Goal: Communication & Community: Share content

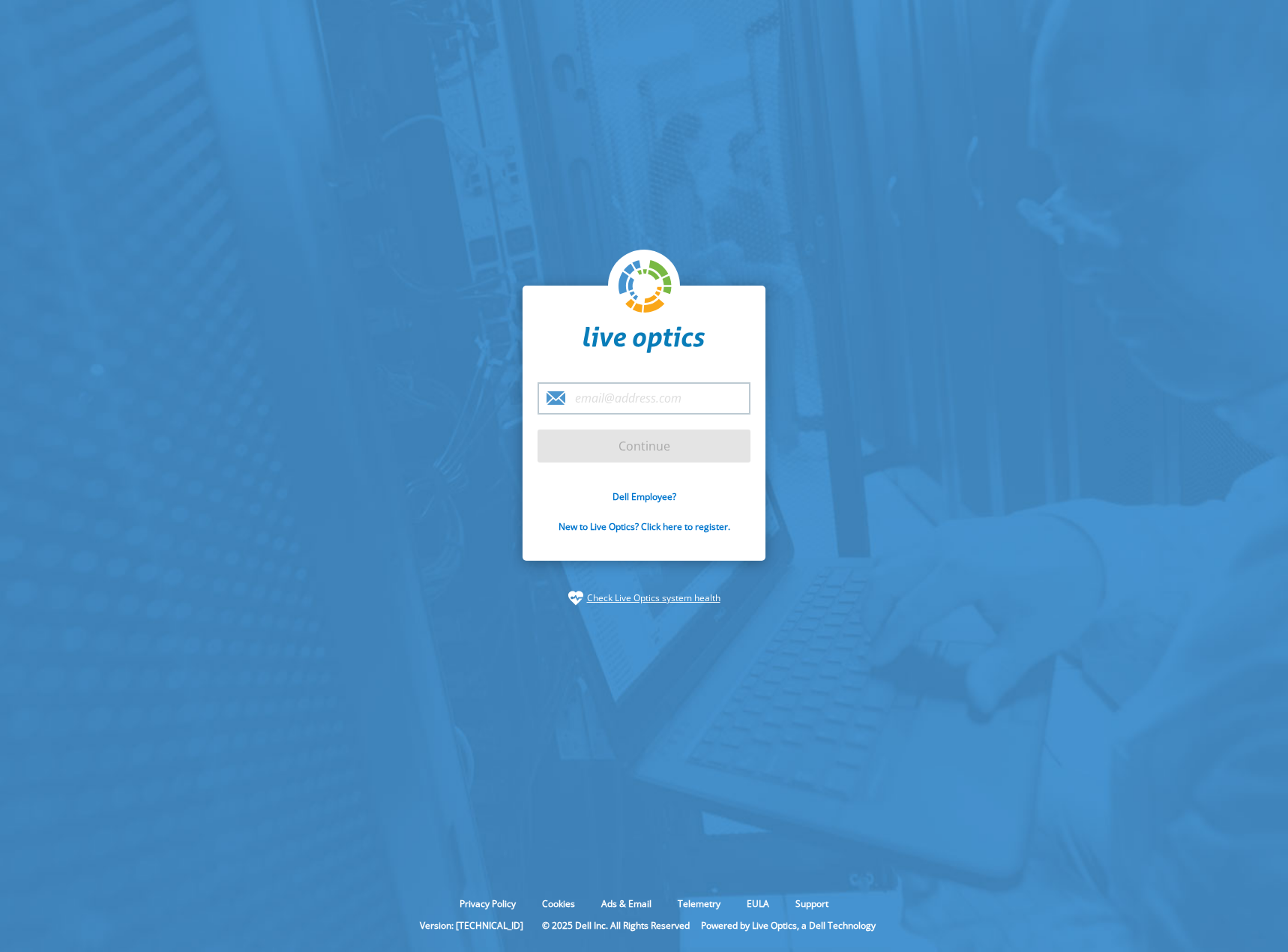
click at [646, 396] on input "email" at bounding box center [644, 399] width 213 height 32
type input "[PERSON_NAME][EMAIL_ADDRESS][PERSON_NAME][PERSON_NAME][DOMAIN_NAME]"
click at [645, 448] on input "Continue" at bounding box center [644, 446] width 213 height 33
click at [622, 449] on input "Continue" at bounding box center [644, 446] width 213 height 33
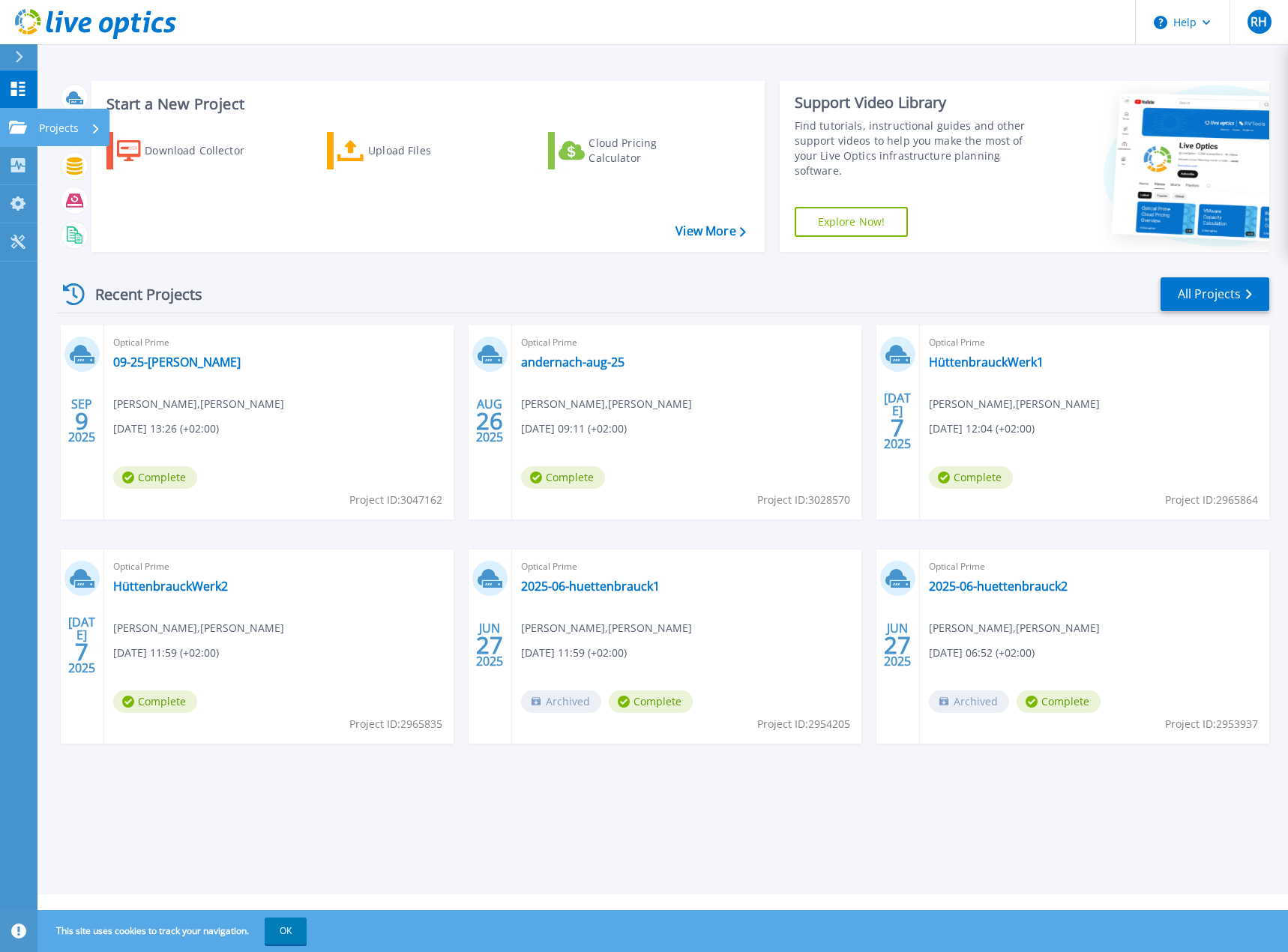
click at [19, 125] on icon at bounding box center [18, 127] width 18 height 13
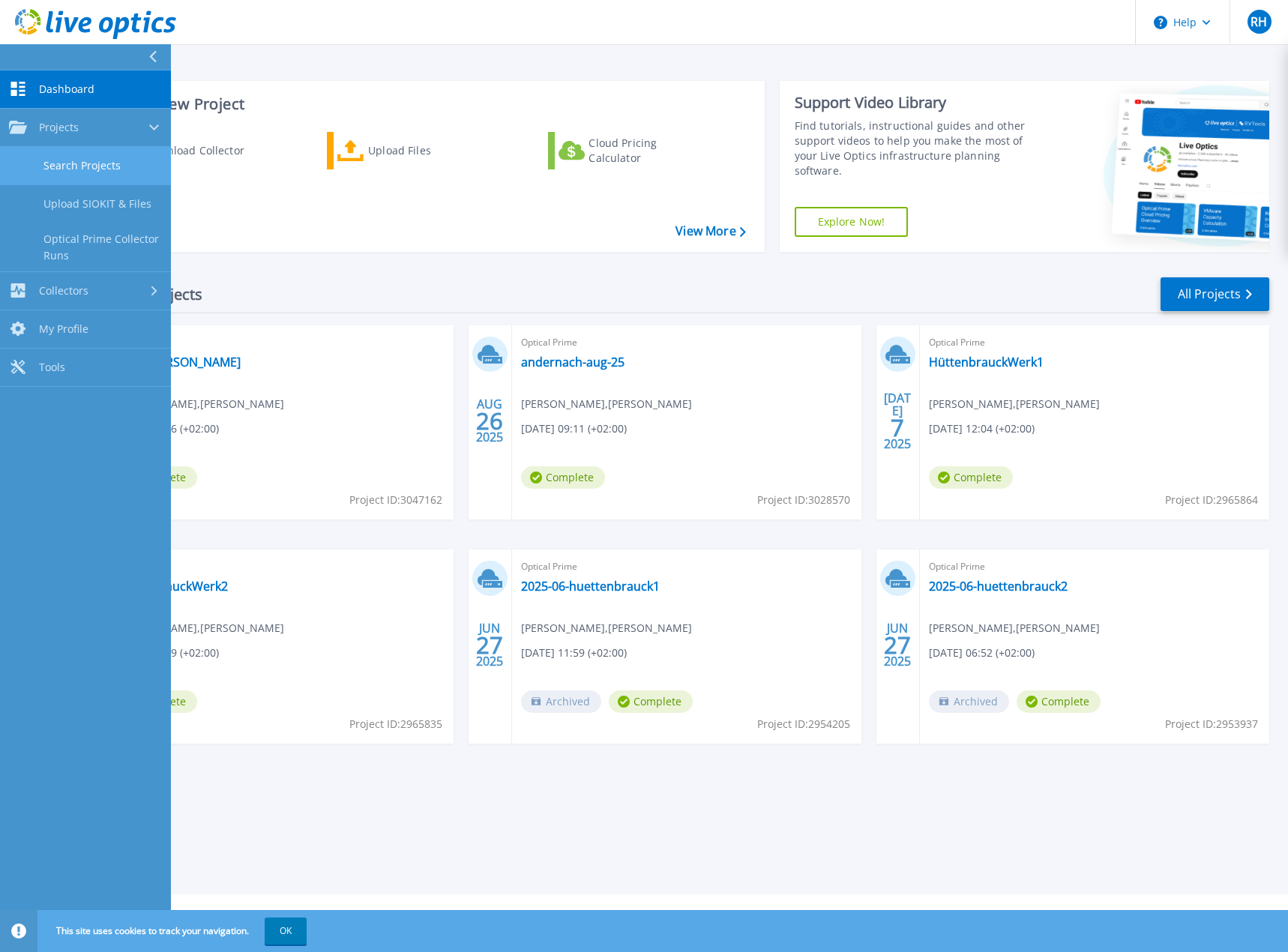
click at [63, 162] on link "Search Projects" at bounding box center [85, 166] width 171 height 38
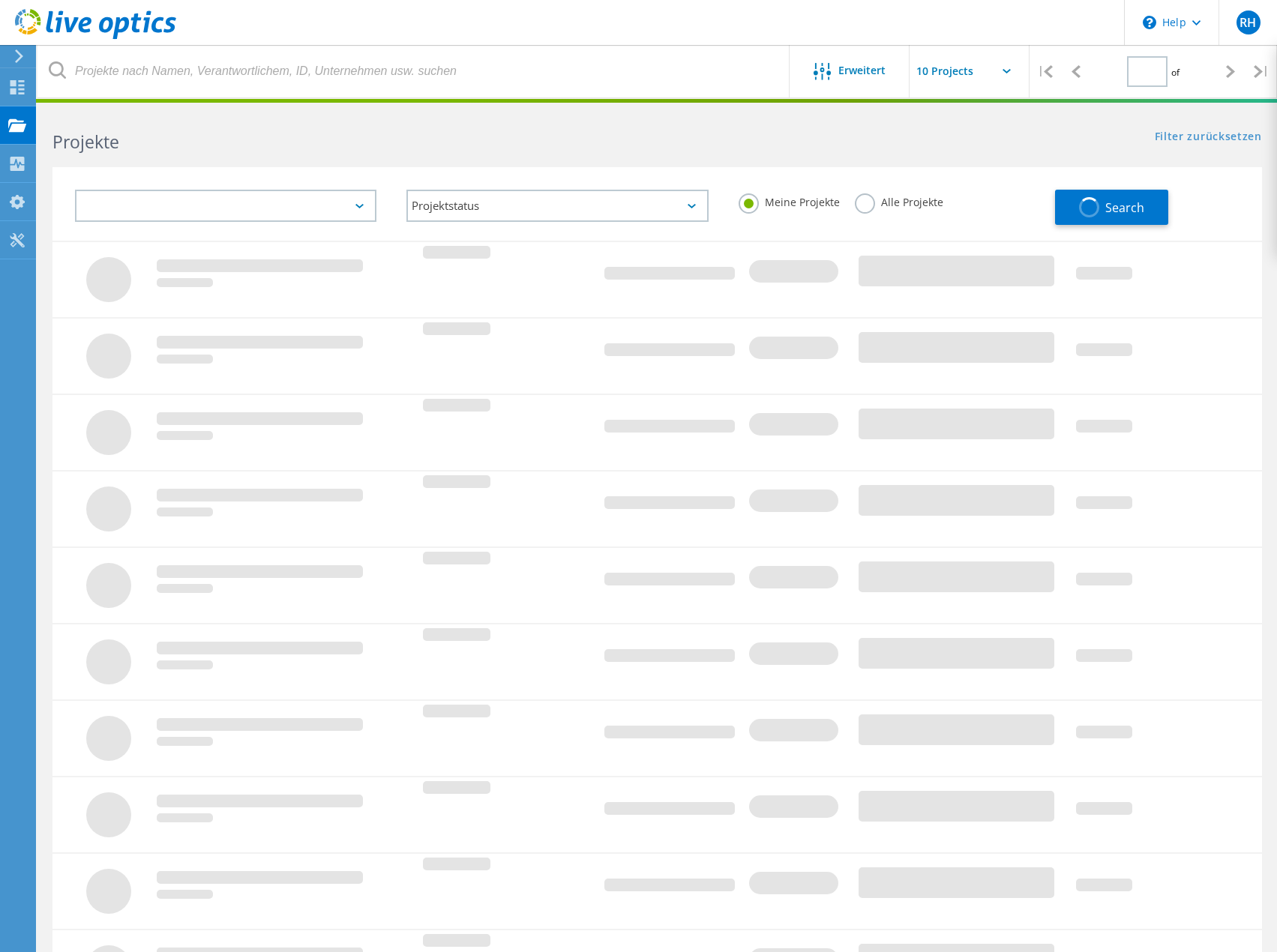
type input "1"
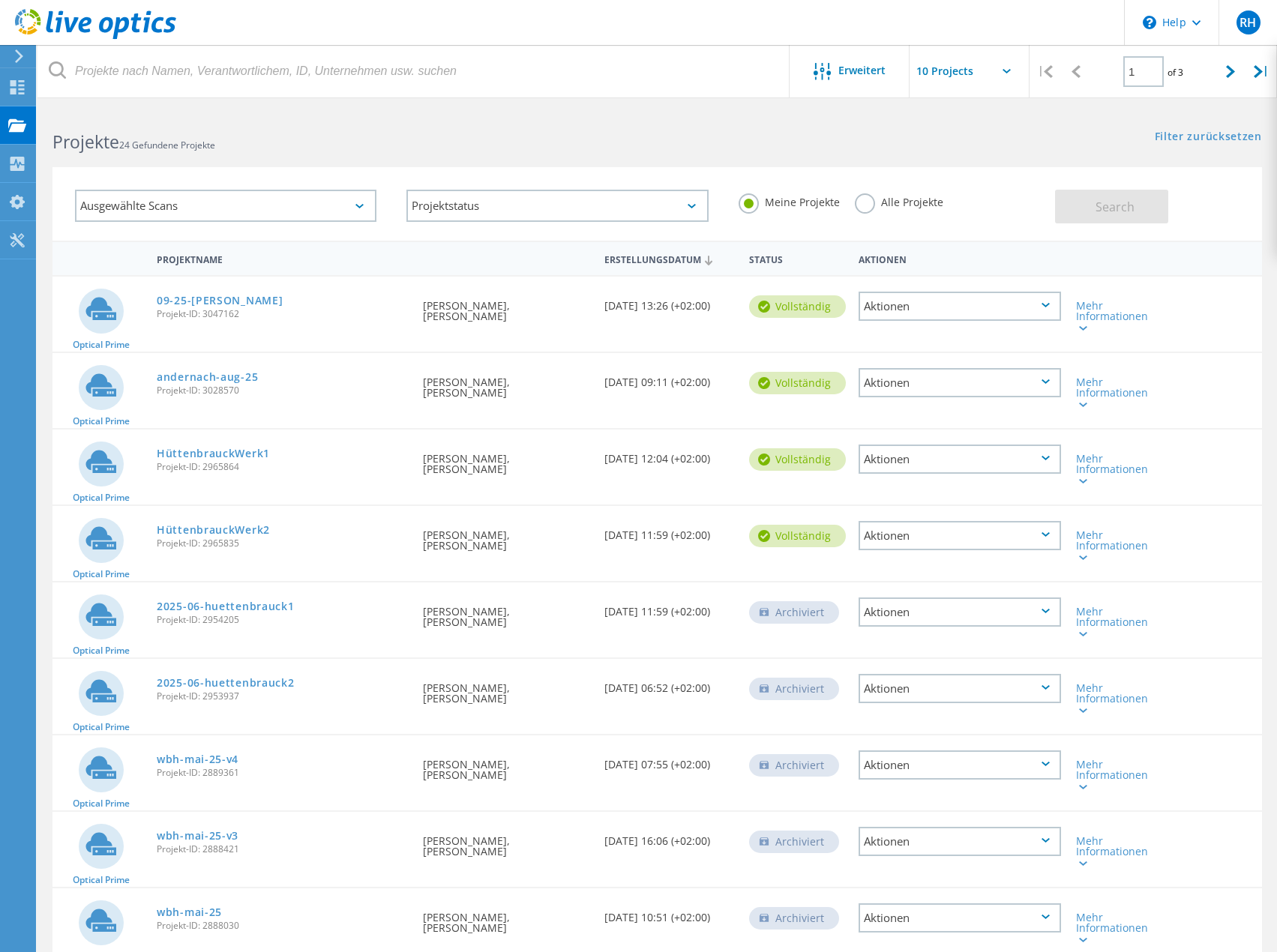
click at [316, 198] on div "Ausgewählte Scans" at bounding box center [225, 206] width 301 height 32
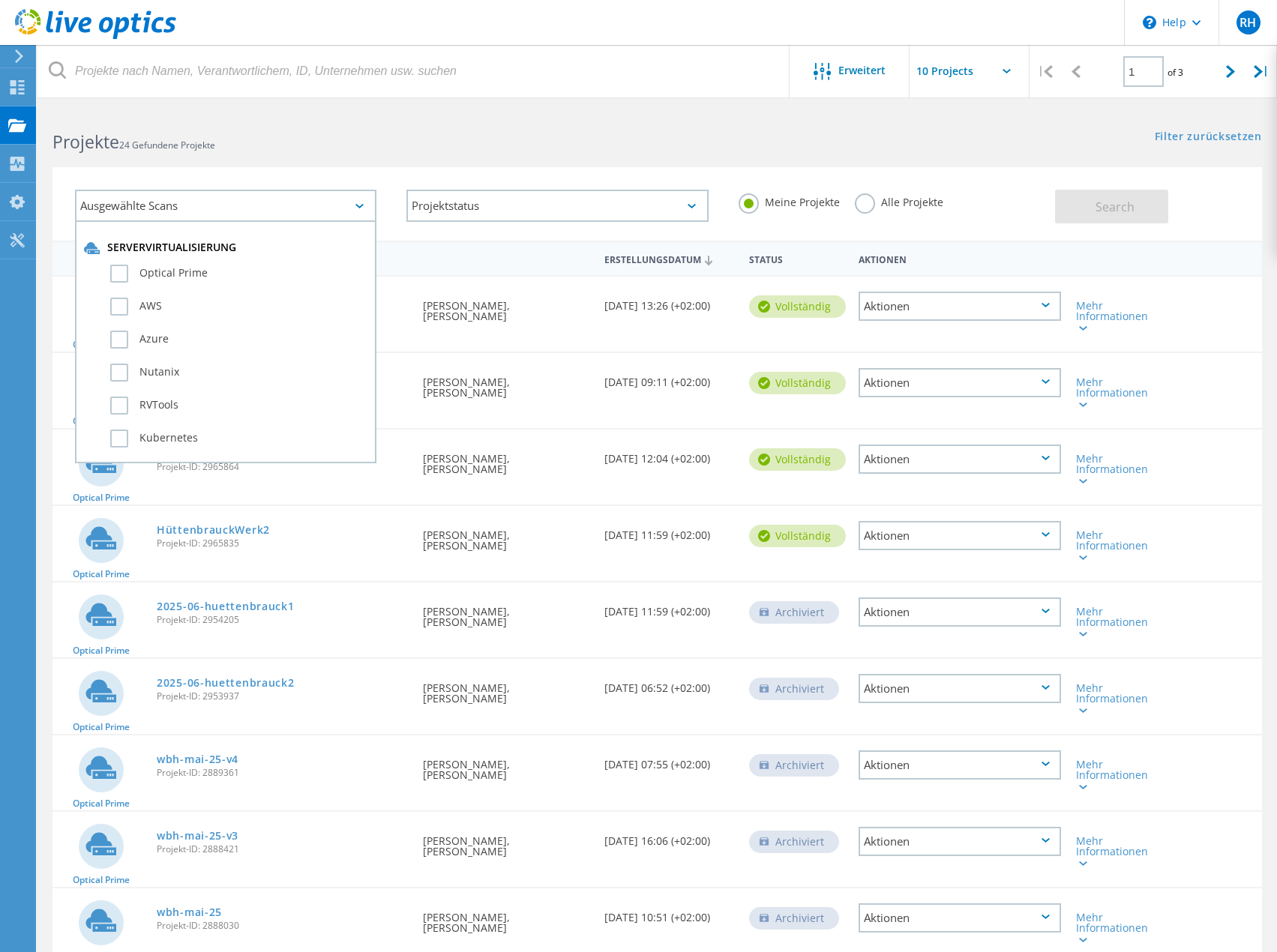
click at [316, 199] on div "Ausgewählte Scans" at bounding box center [225, 206] width 301 height 32
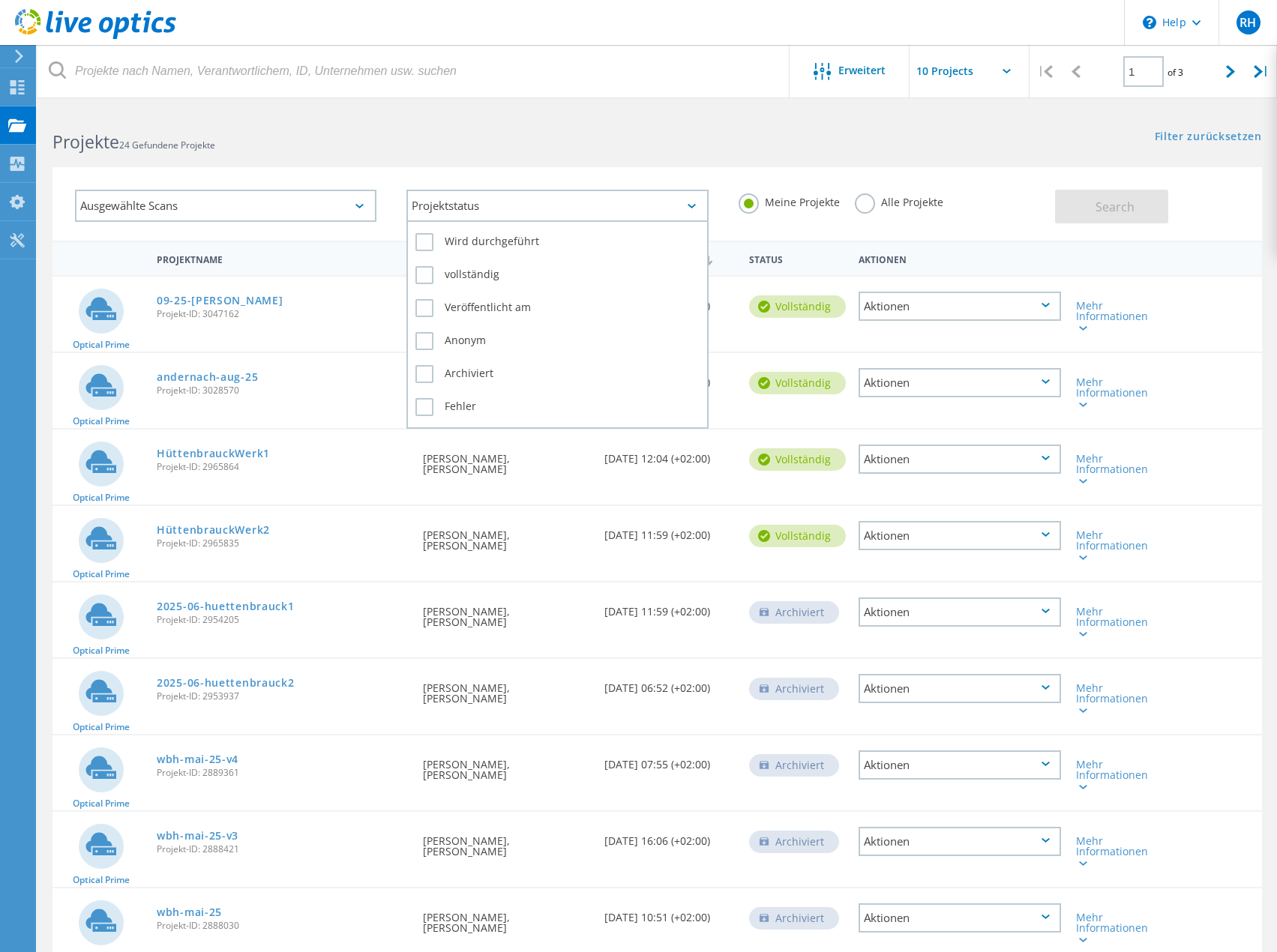
click at [512, 201] on div "Projektstatus" at bounding box center [557, 206] width 301 height 32
click at [872, 202] on label "Alle Projekte" at bounding box center [899, 200] width 89 height 14
click at [0, 0] on input "Alle Projekte" at bounding box center [0, 0] width 0 height 0
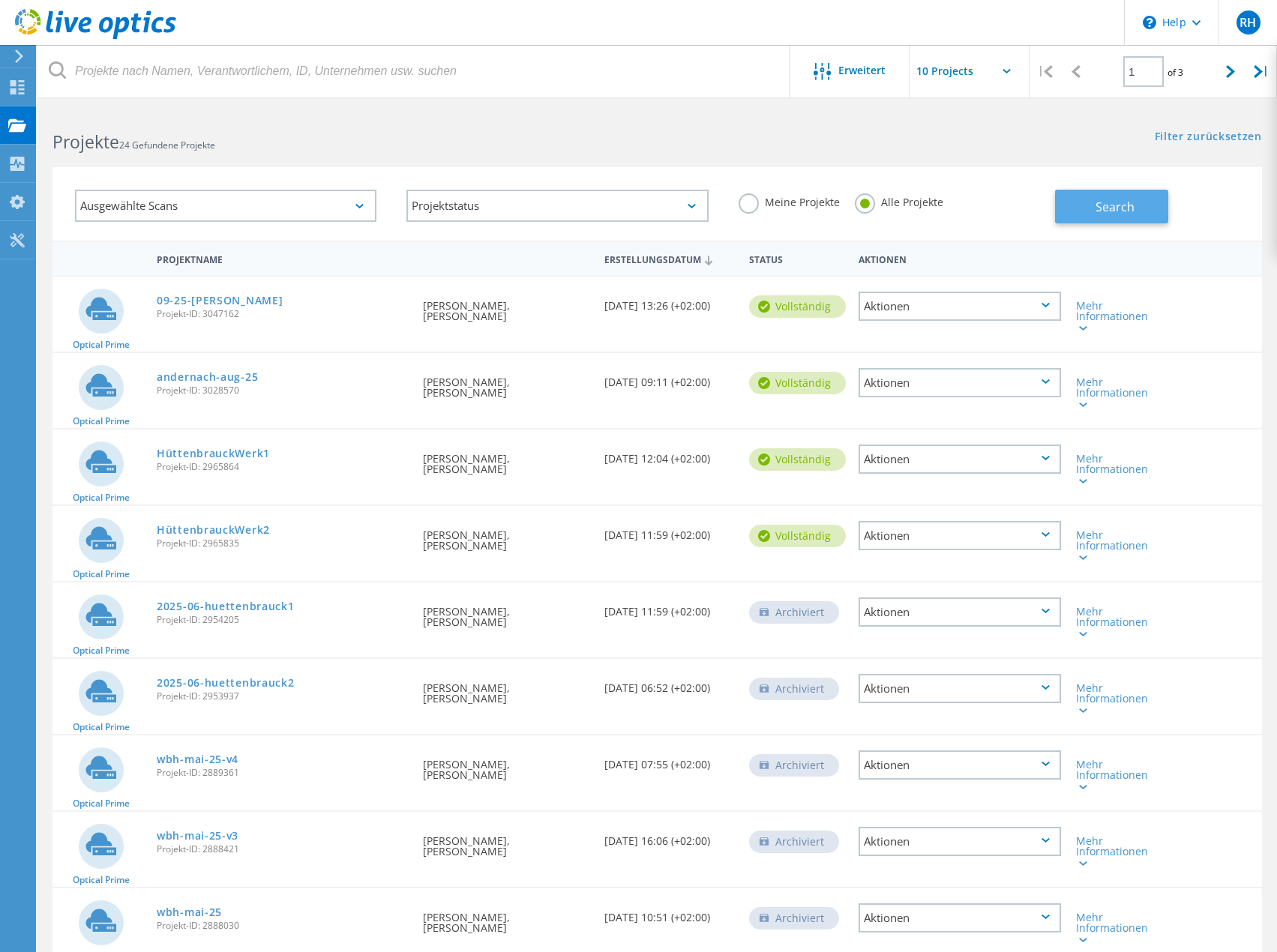
click at [1111, 212] on span "Search" at bounding box center [1115, 207] width 39 height 17
click at [944, 68] on input "text" at bounding box center [985, 71] width 150 height 52
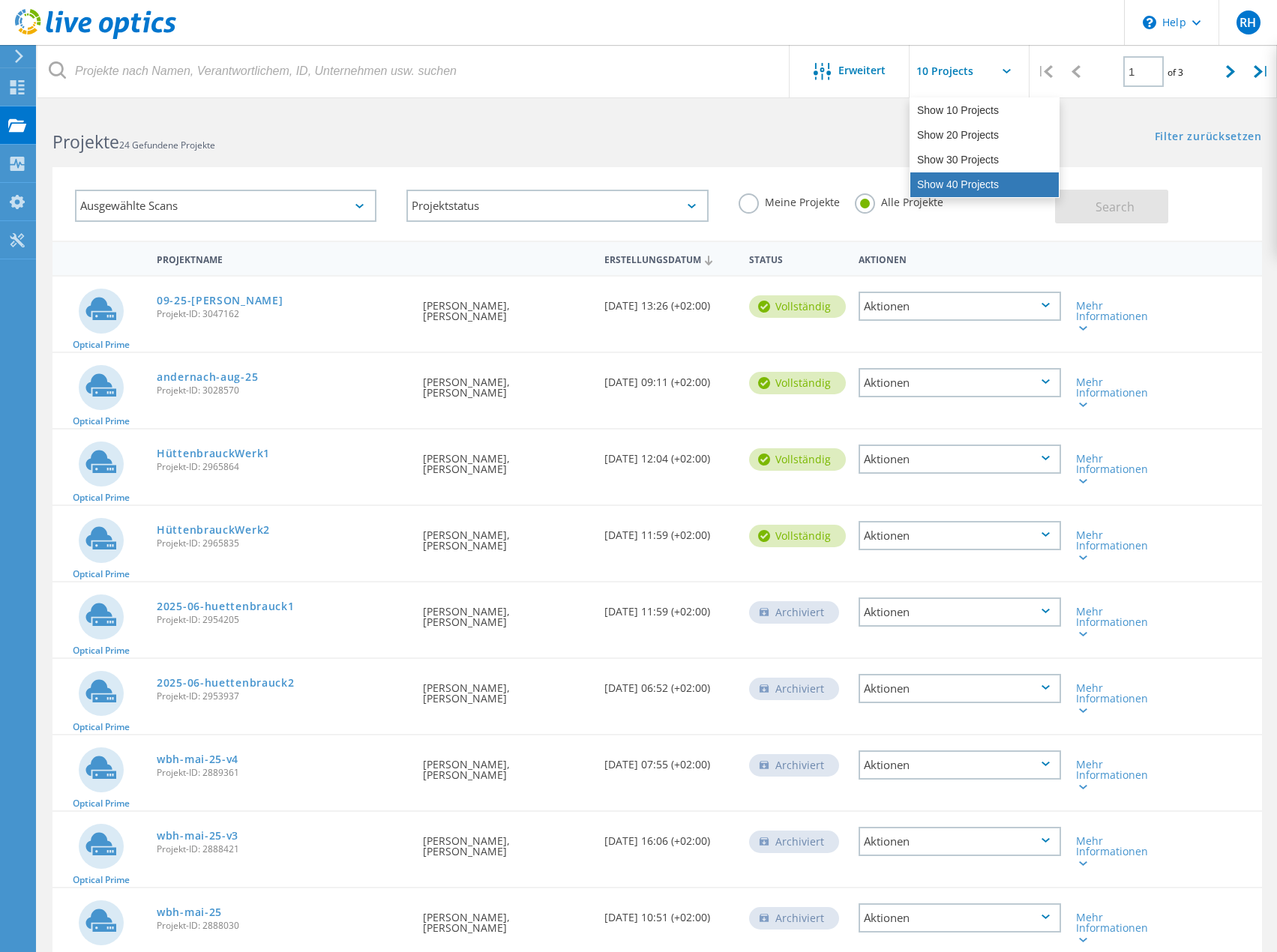
click at [971, 178] on div "Show 40 Projects" at bounding box center [985, 184] width 149 height 25
type input "Show 40 Projects"
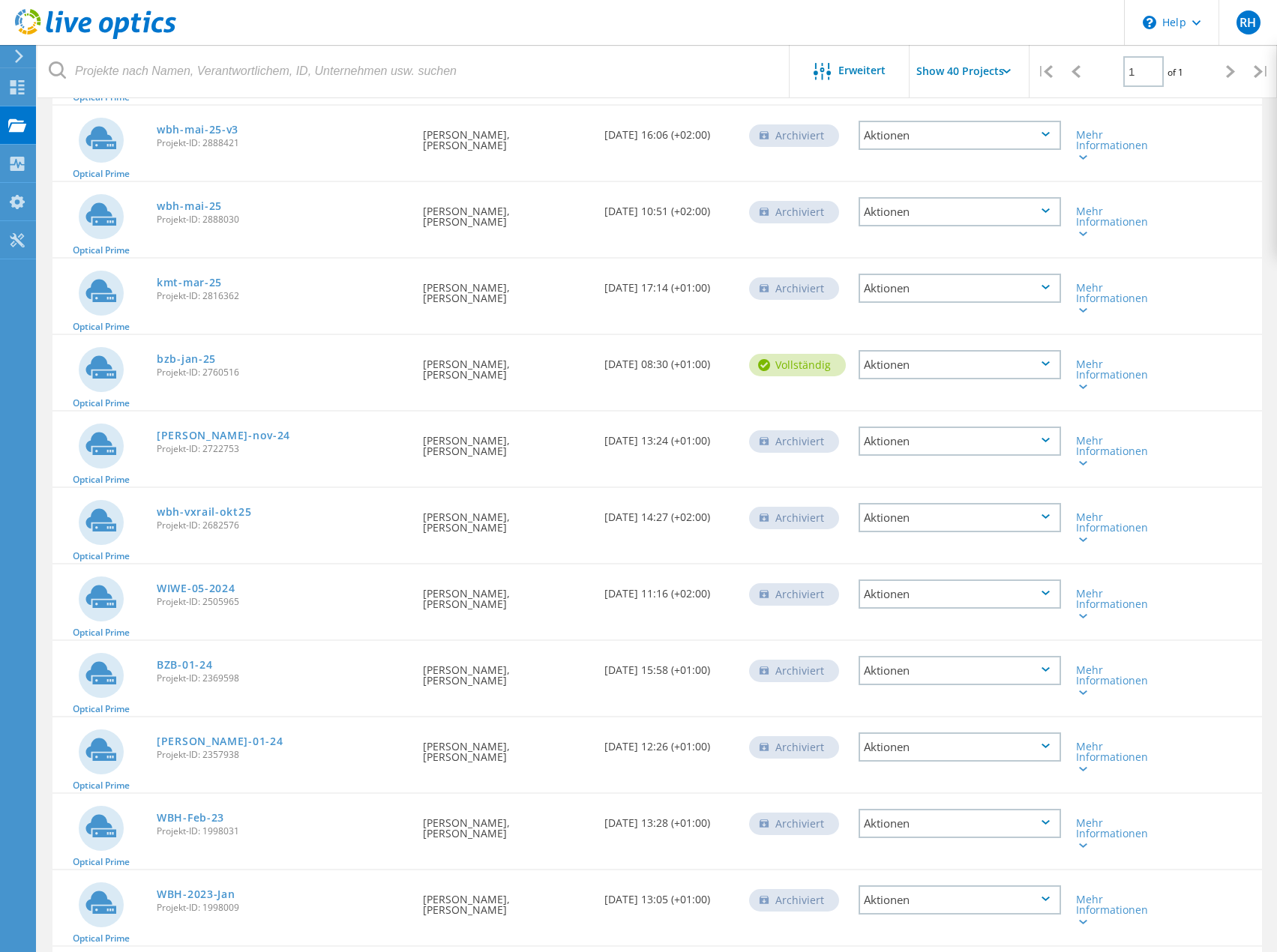
scroll to position [675, 0]
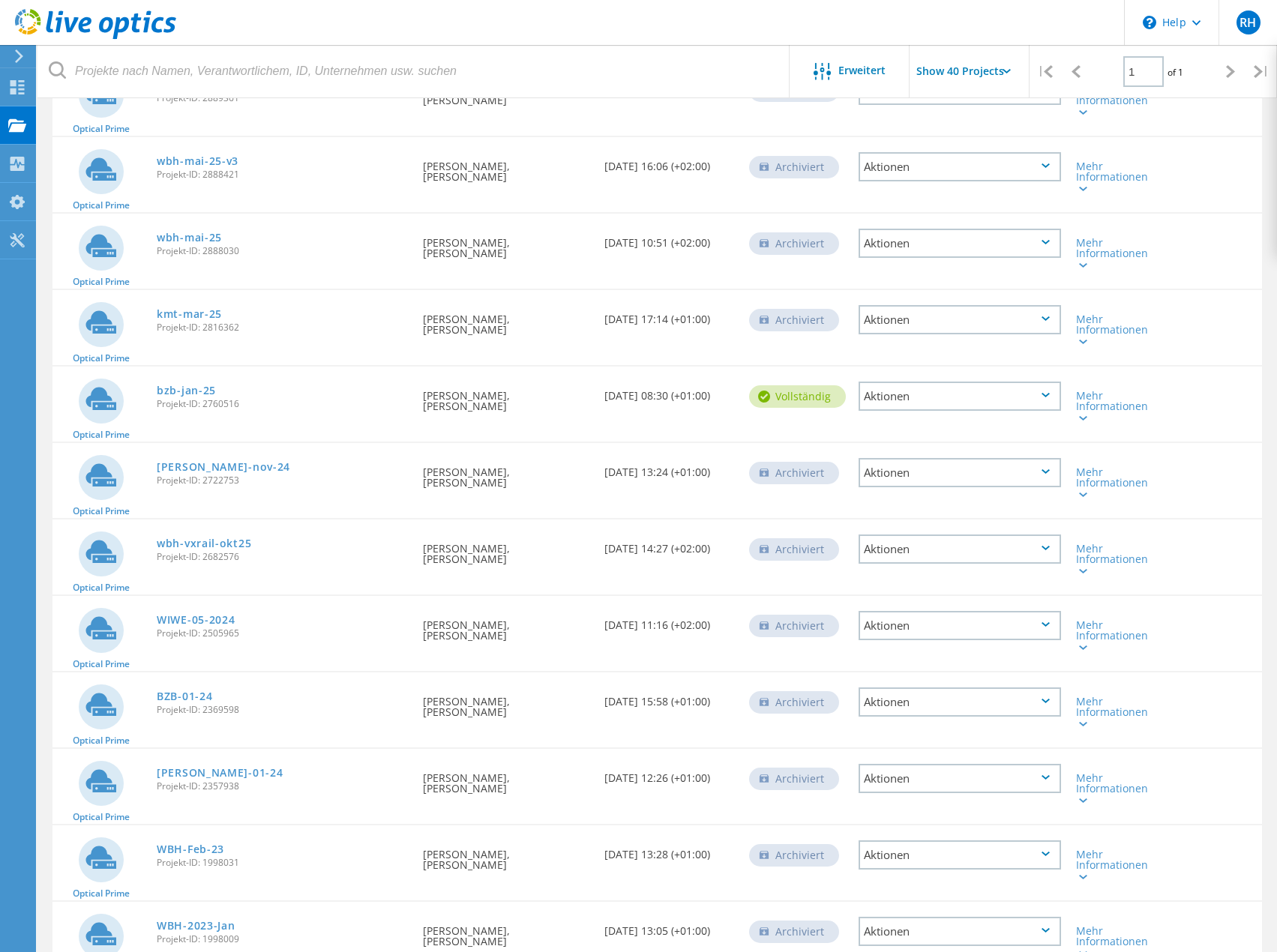
click at [982, 392] on div "Aktionen" at bounding box center [960, 396] width 203 height 30
click at [937, 415] on div "Freigabe" at bounding box center [960, 408] width 200 height 24
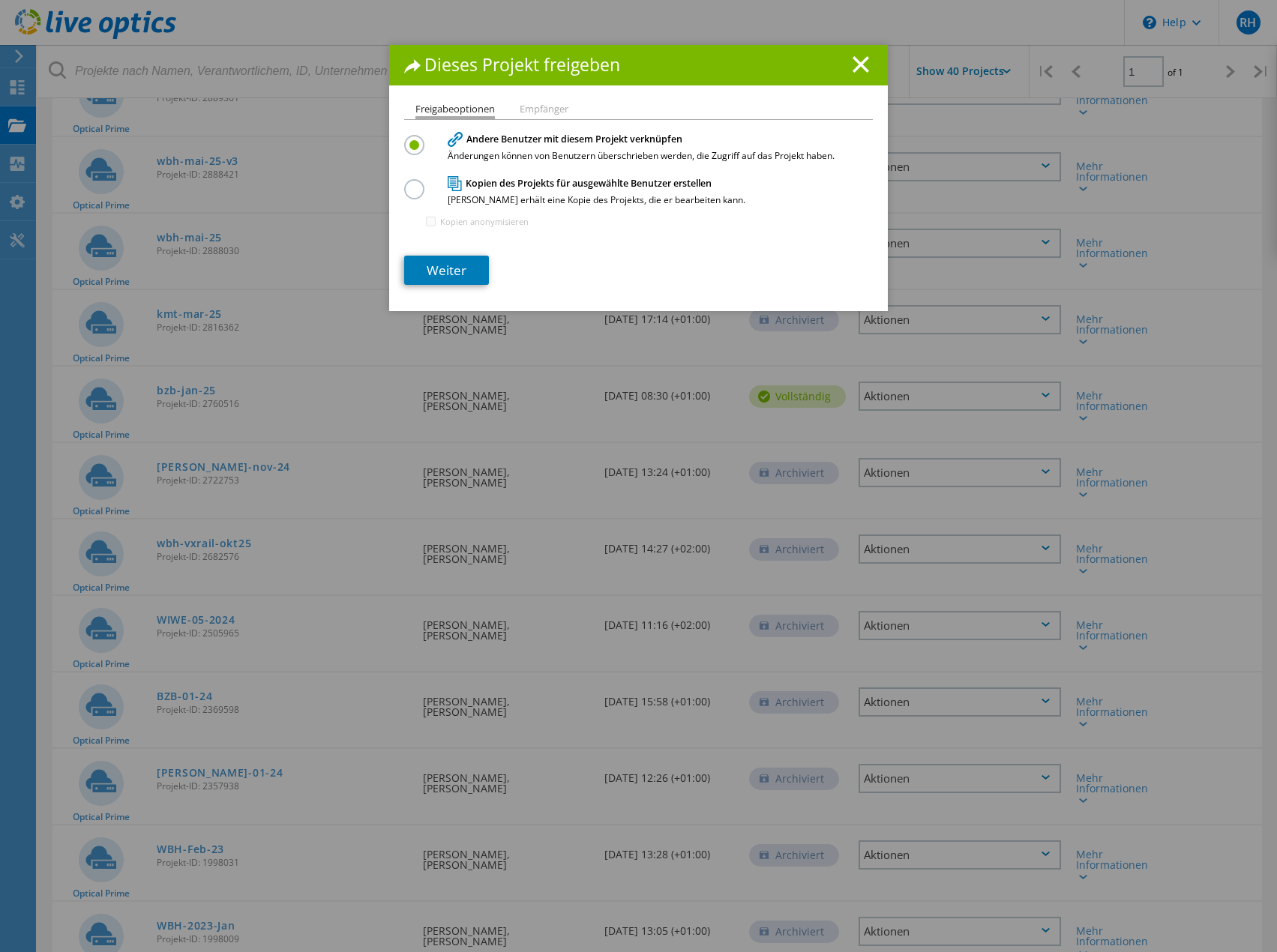
click at [854, 64] on line at bounding box center [861, 65] width 15 height 15
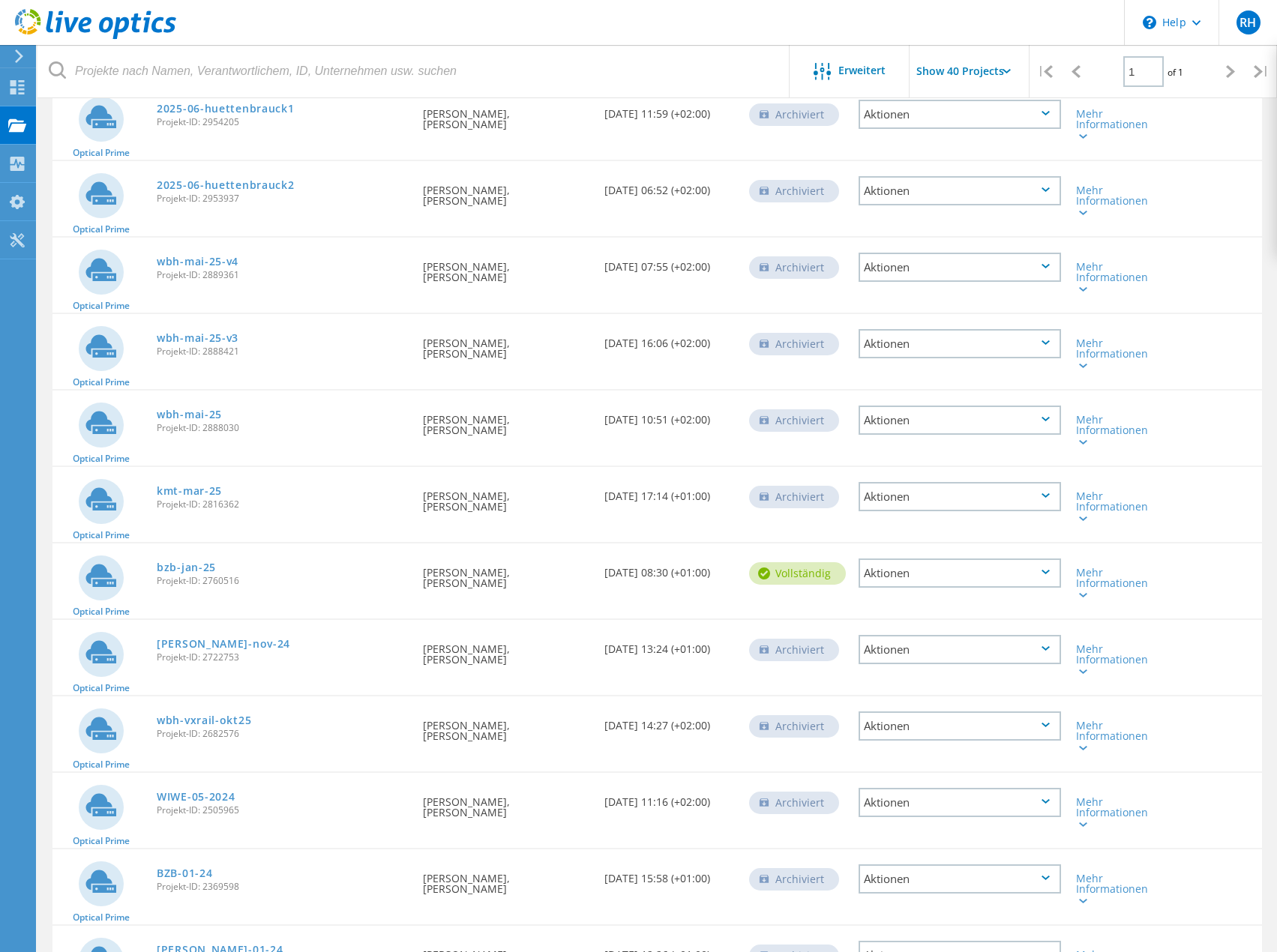
scroll to position [450, 0]
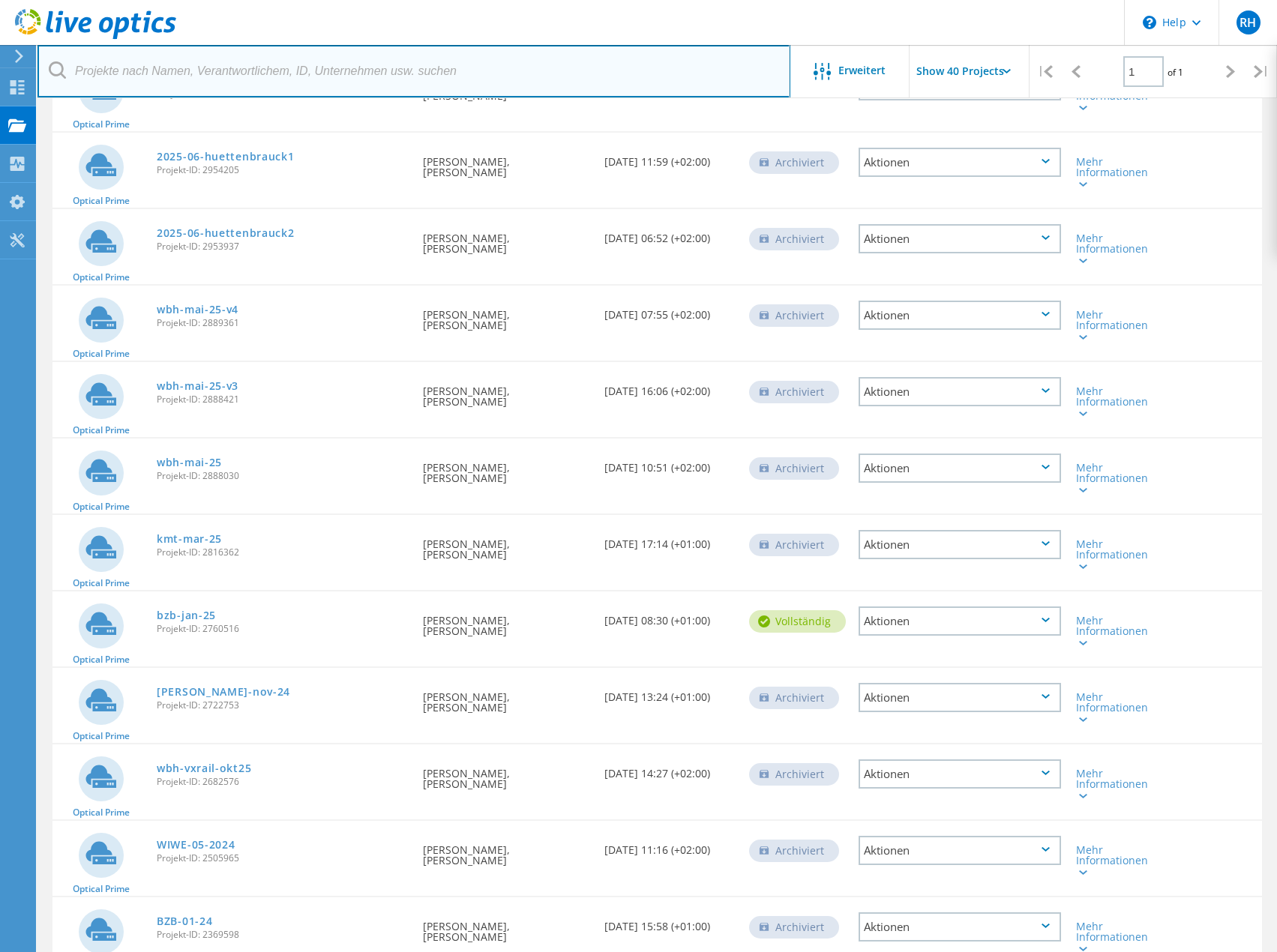
click at [279, 61] on input "text" at bounding box center [414, 71] width 753 height 52
type input "bzb"
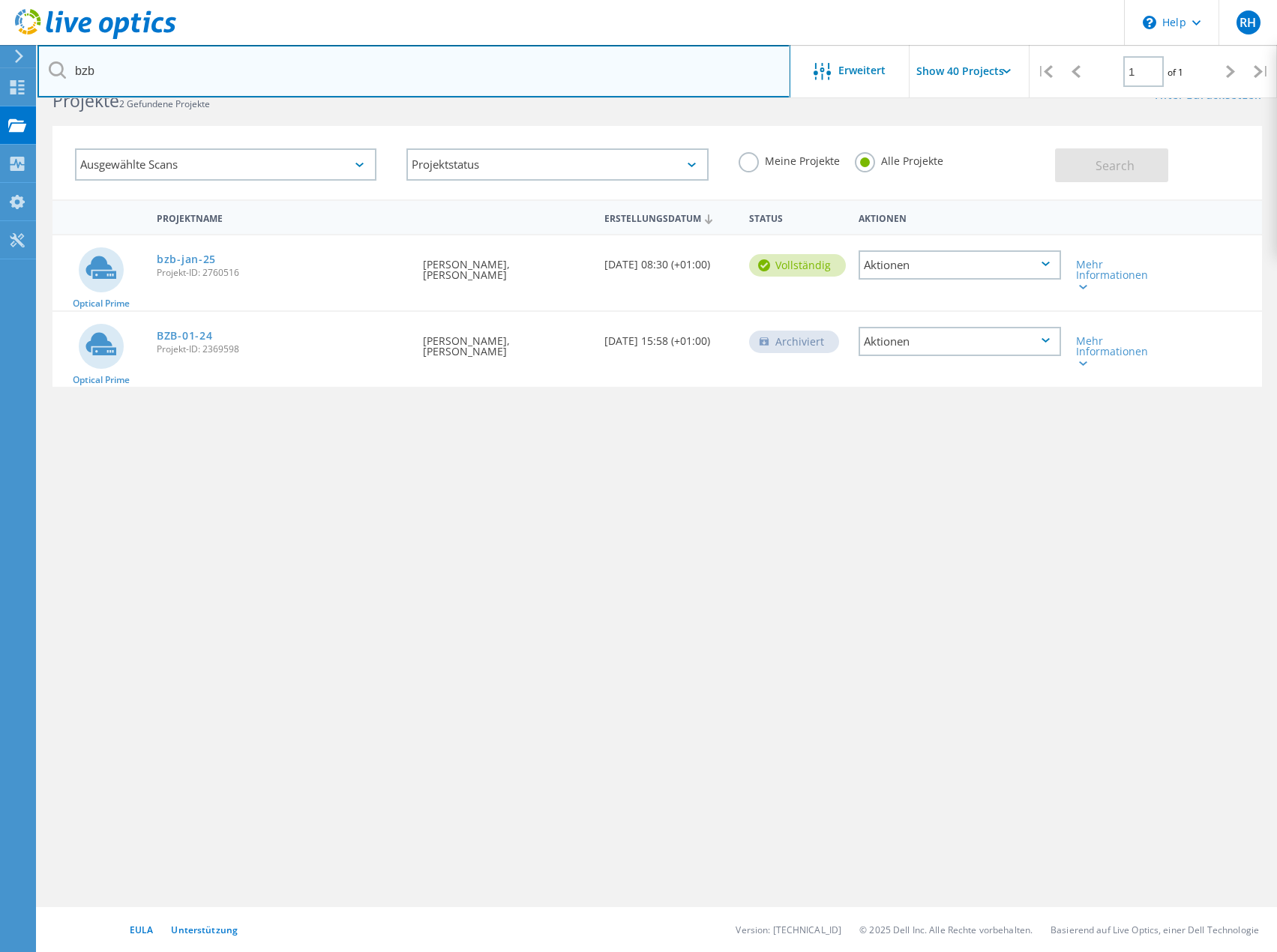
scroll to position [41, 0]
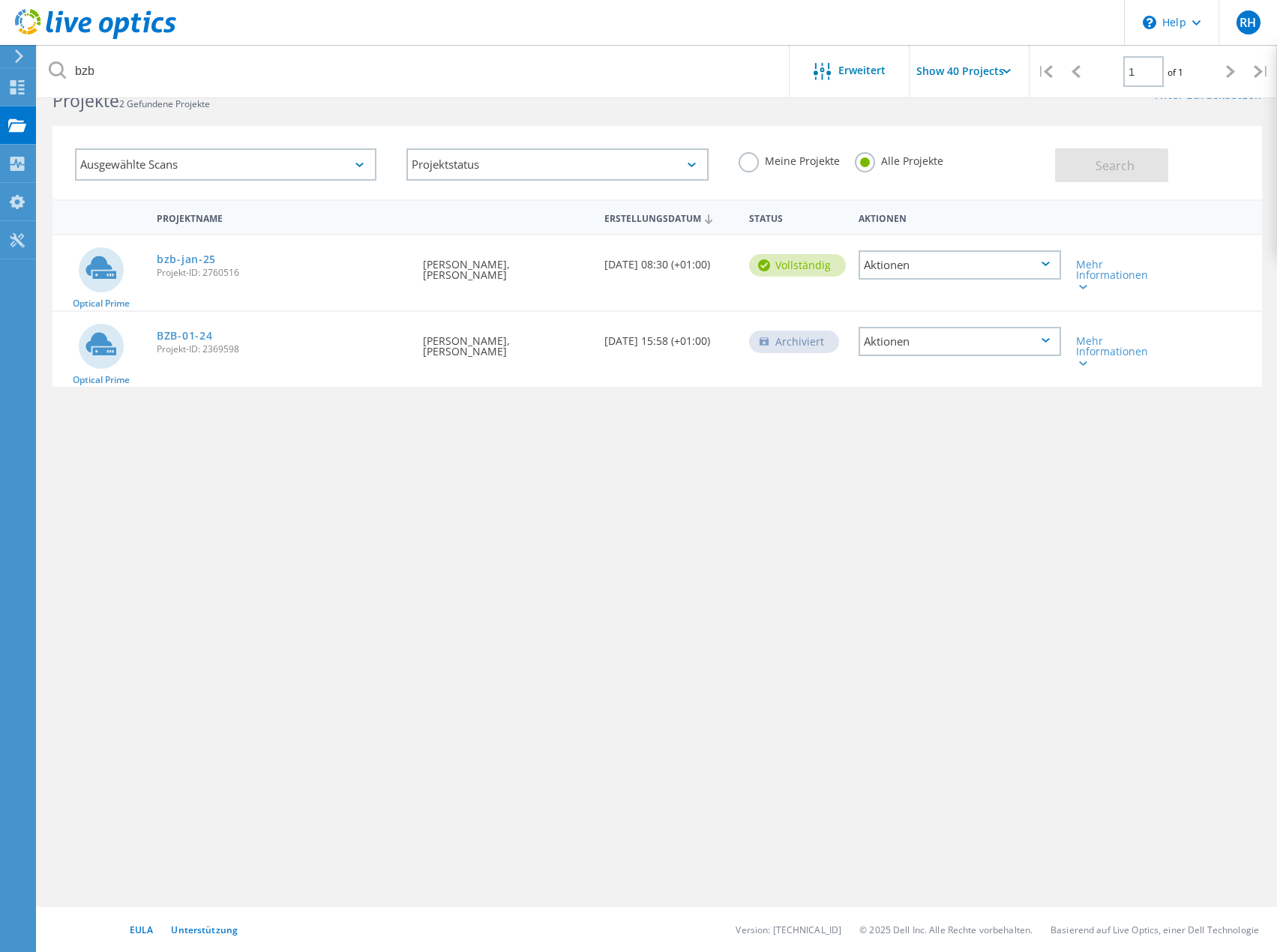
click at [1025, 268] on div "Aktionen" at bounding box center [960, 265] width 203 height 30
click at [943, 273] on div "Freigabe" at bounding box center [960, 277] width 200 height 24
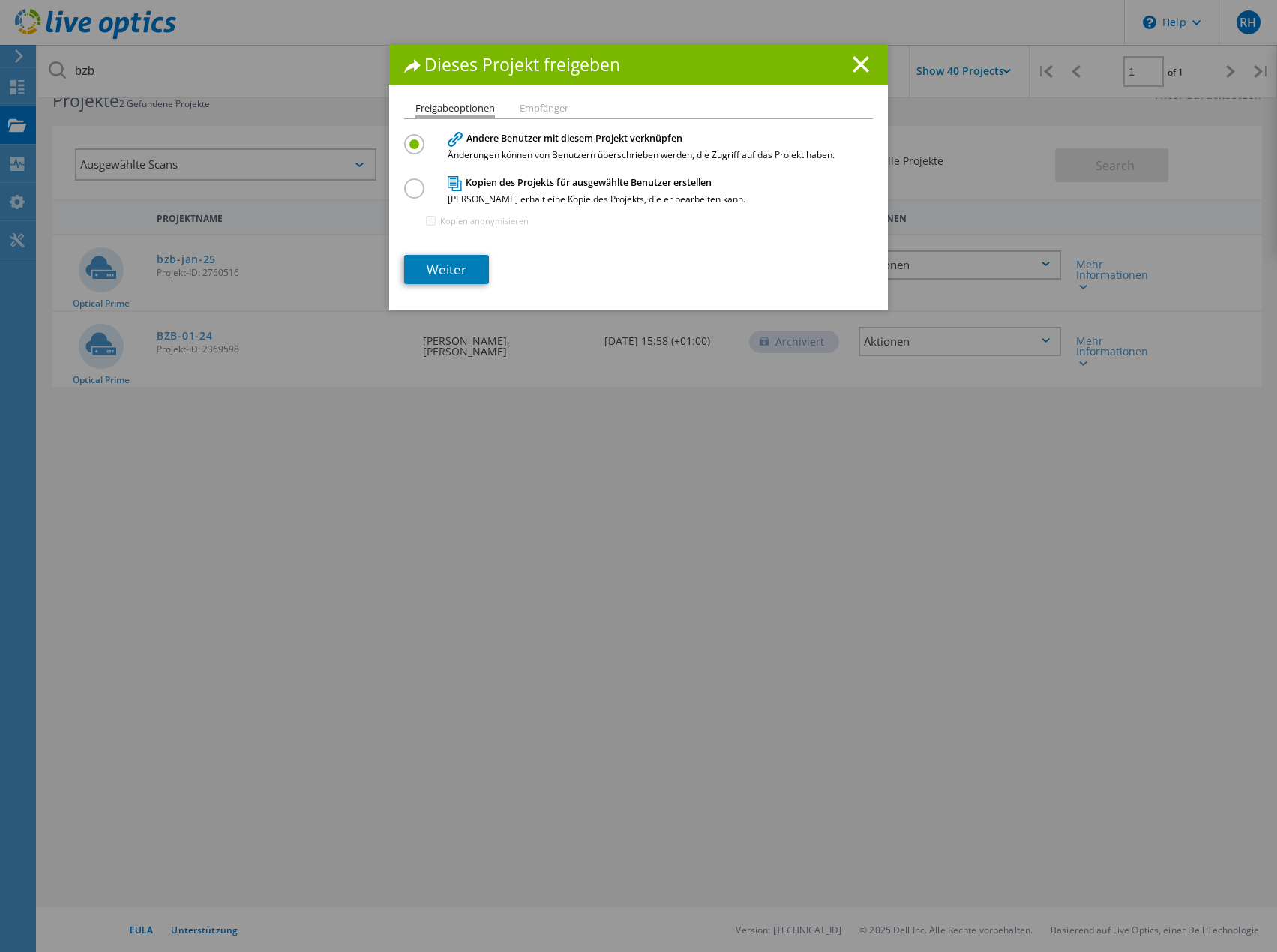
click at [539, 109] on li "Empfänger" at bounding box center [544, 109] width 49 height 12
click at [454, 270] on link "Weiter" at bounding box center [446, 270] width 85 height 30
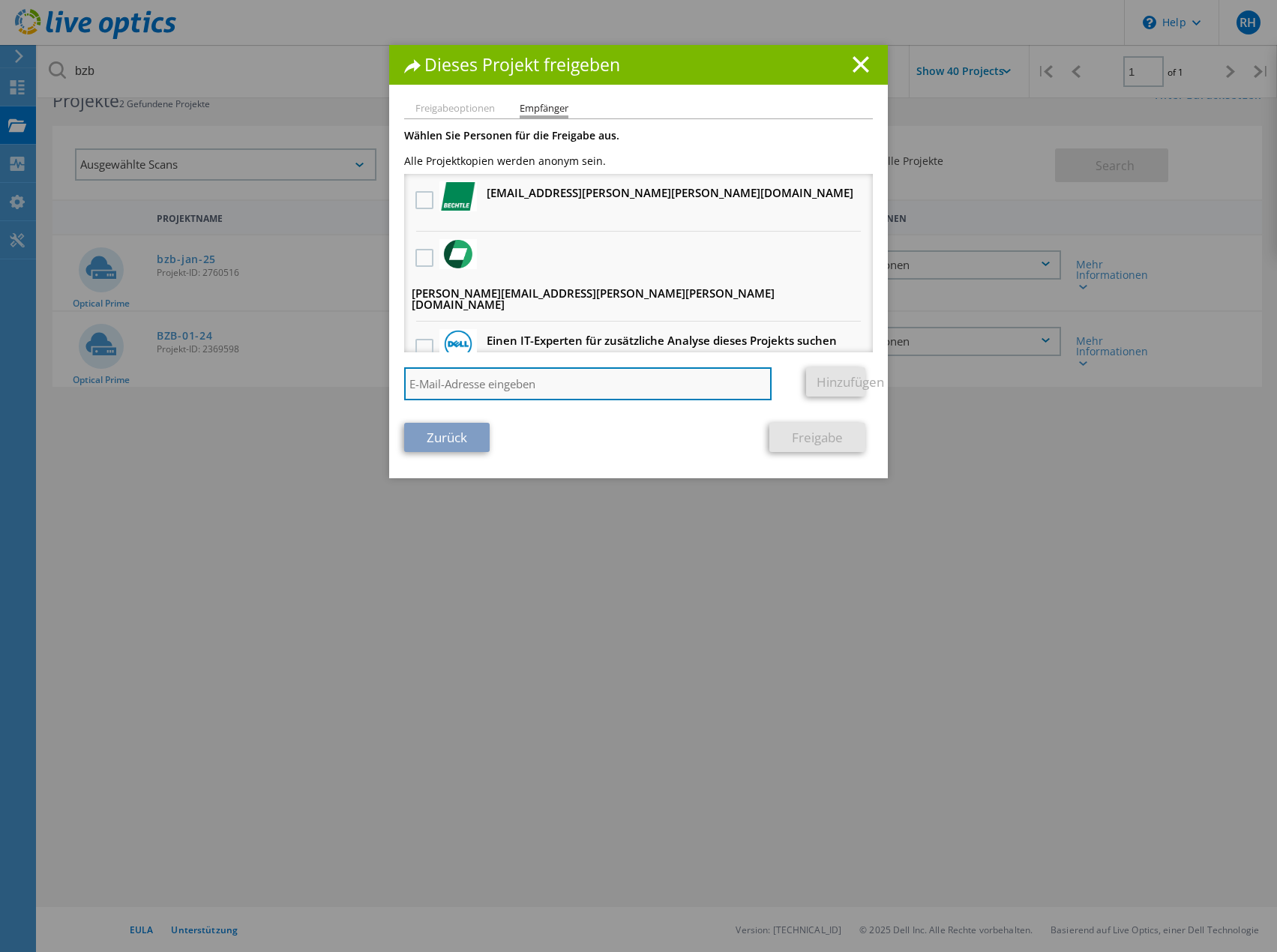
click at [509, 380] on input "search" at bounding box center [588, 383] width 367 height 33
paste input "[PERSON_NAME][EMAIL_ADDRESS][PERSON_NAME][DOMAIN_NAME]"
type input "[PERSON_NAME][EMAIL_ADDRESS][PERSON_NAME][DOMAIN_NAME]"
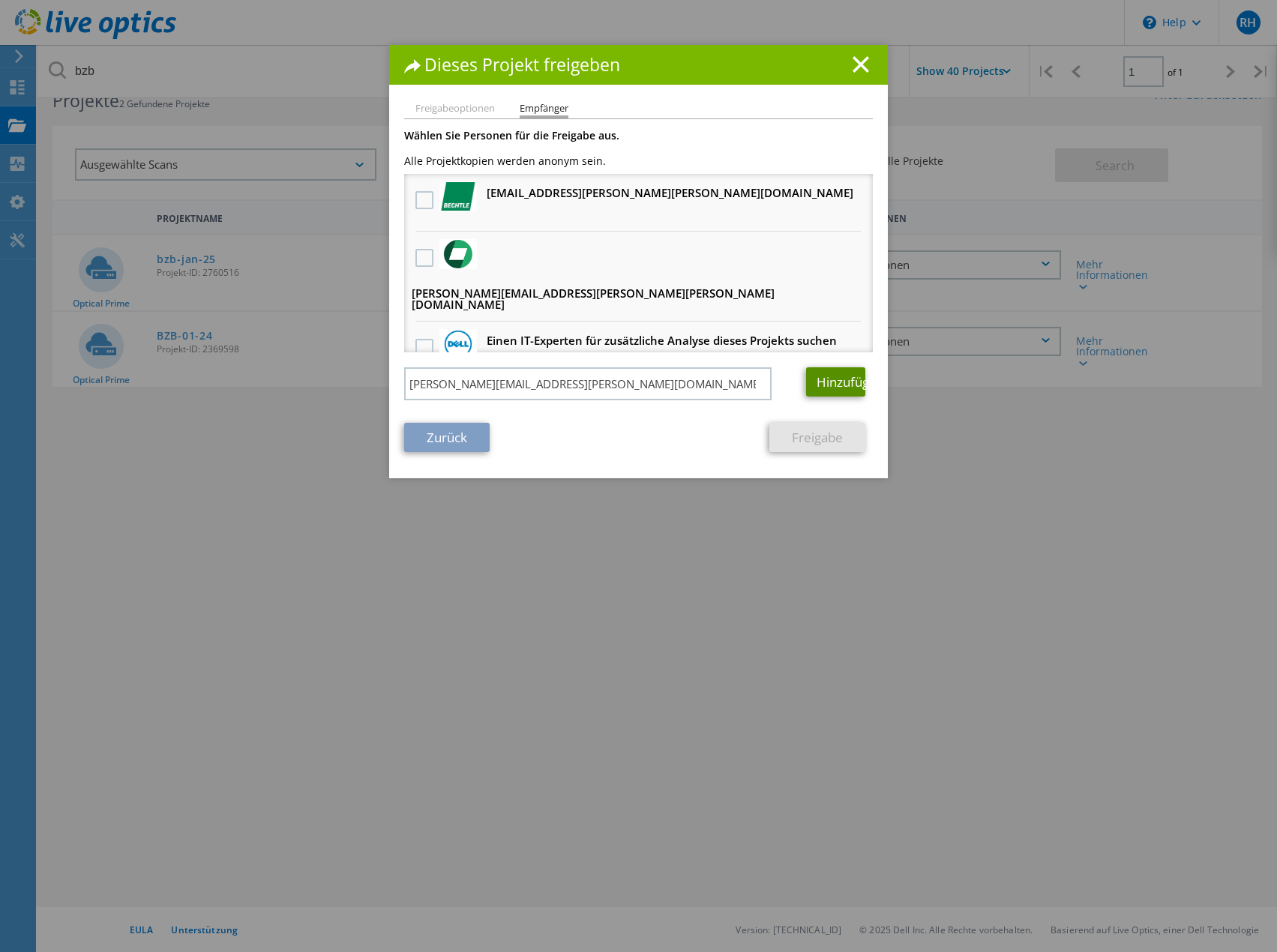
click at [831, 377] on link "Hinzufügen" at bounding box center [836, 382] width 59 height 30
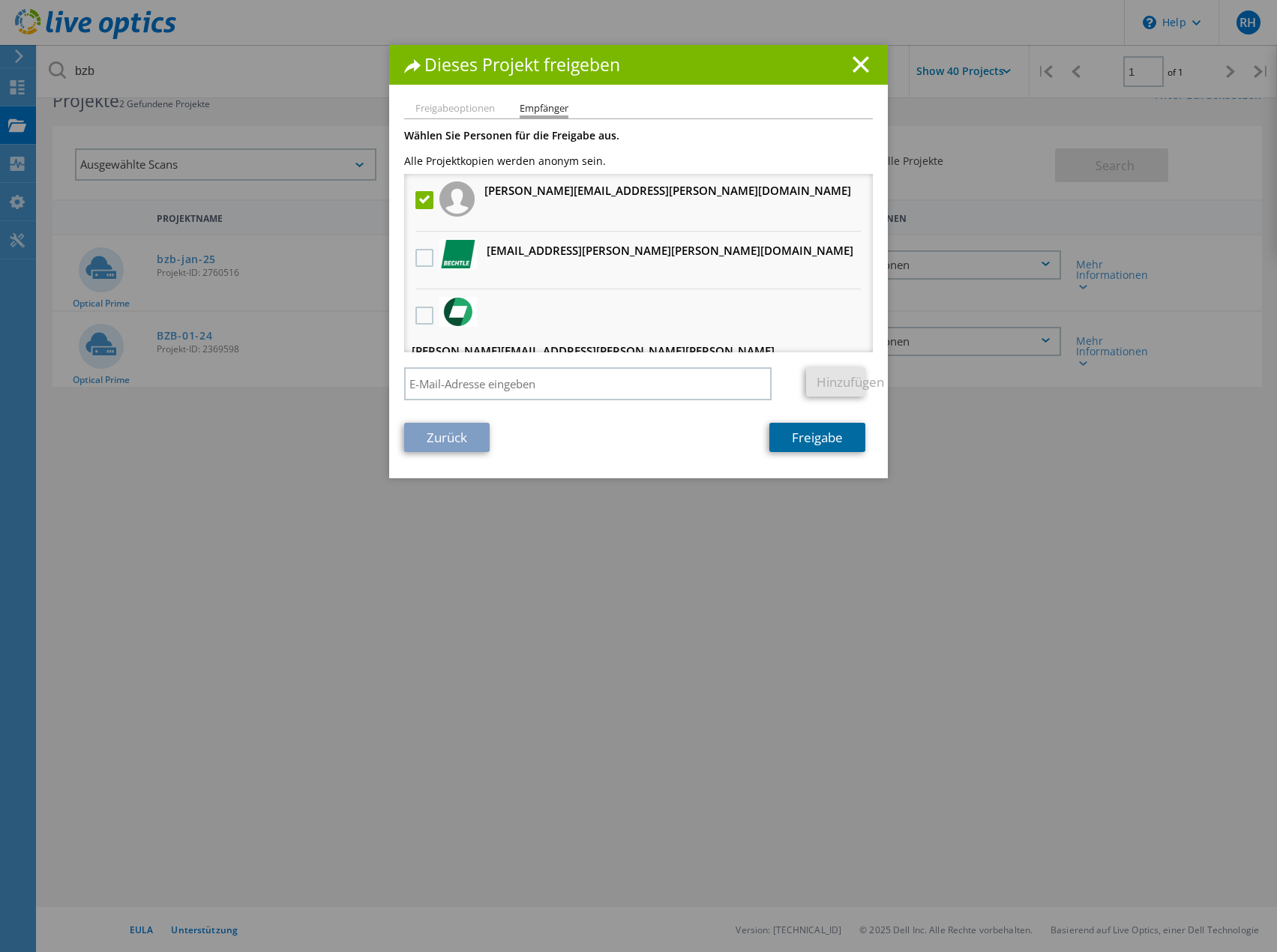
click at [812, 438] on link "Freigabe" at bounding box center [817, 437] width 96 height 30
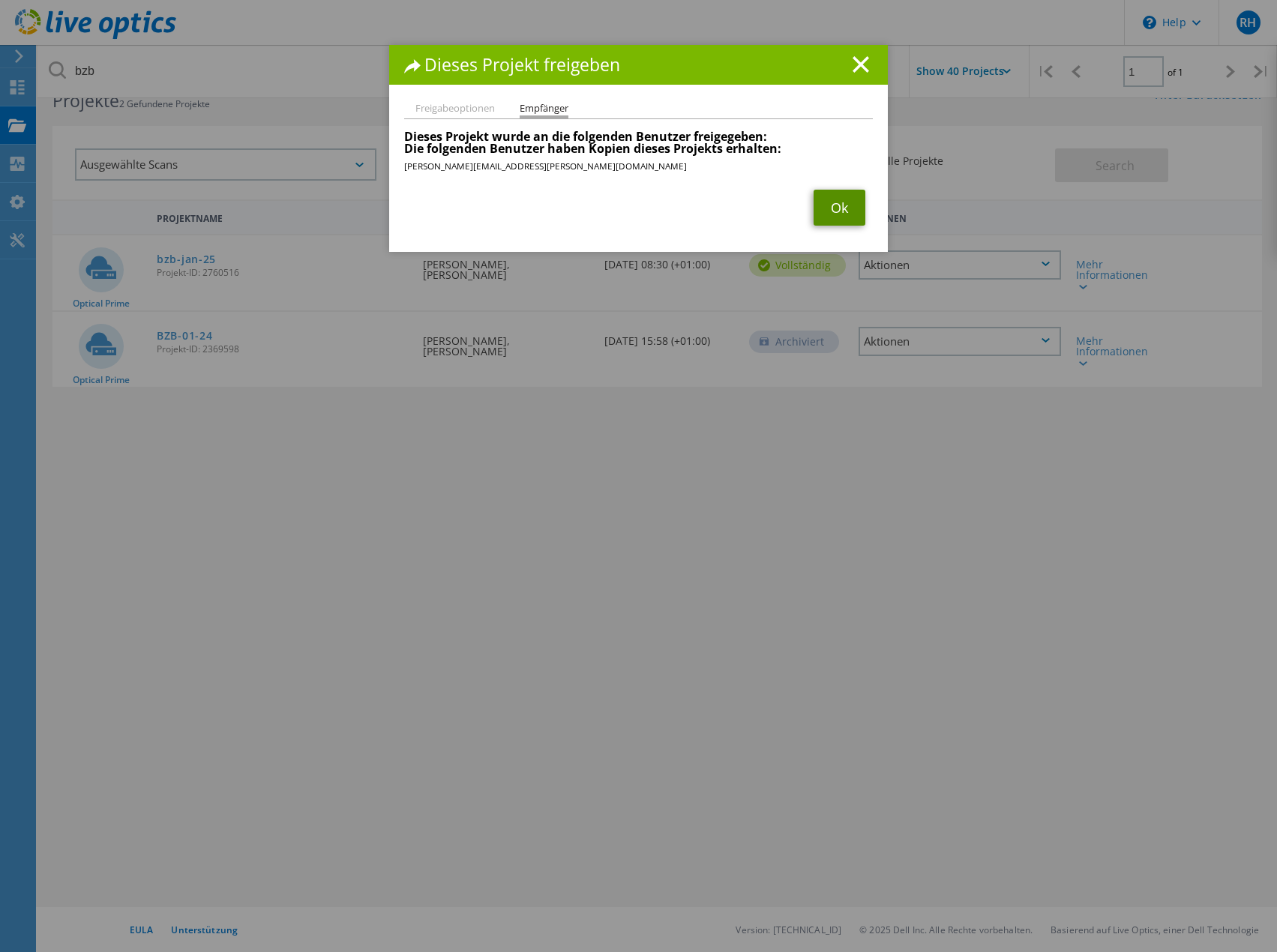
click at [828, 206] on link "Ok" at bounding box center [840, 207] width 52 height 36
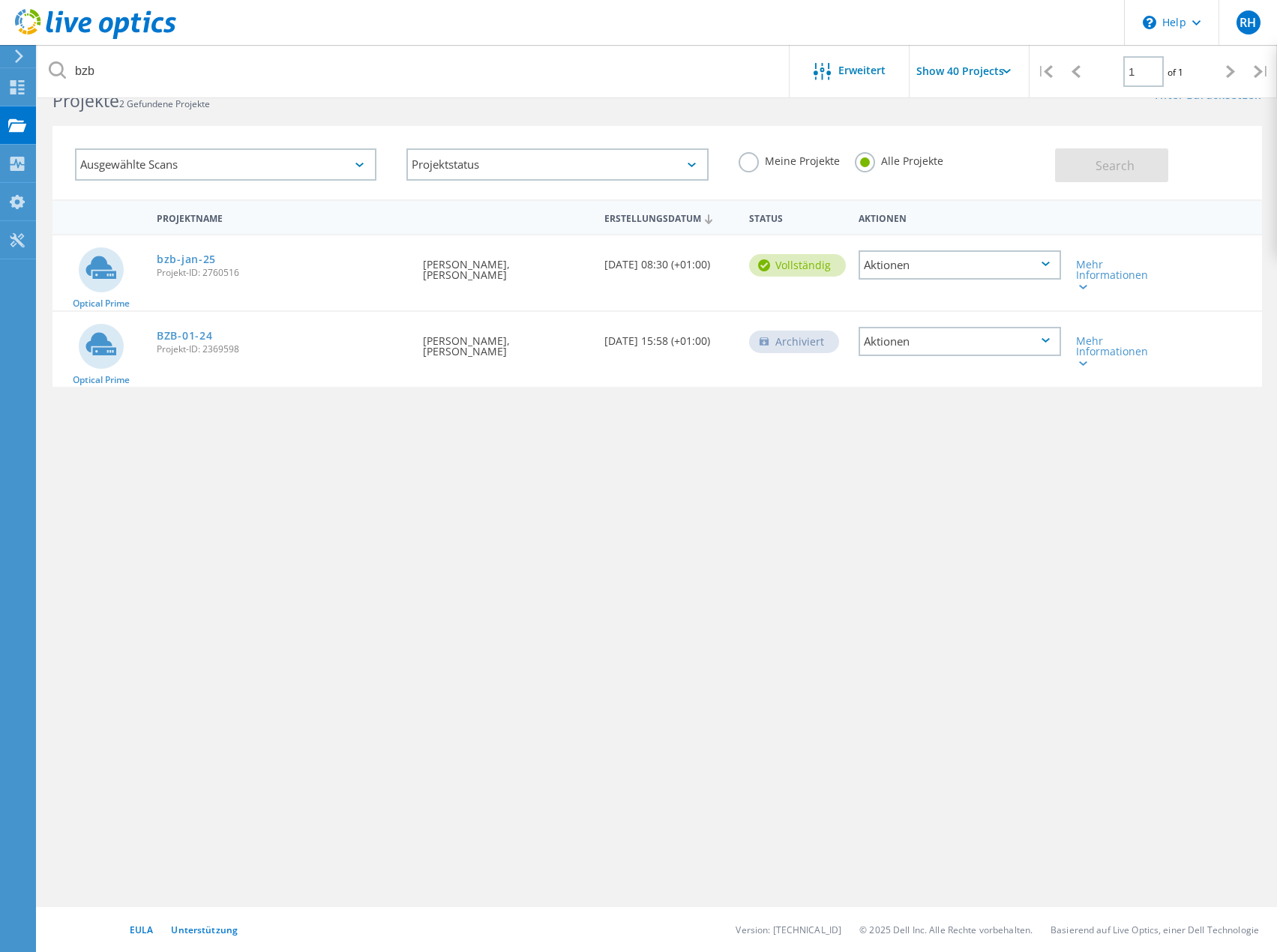
click at [12, 49] on div at bounding box center [17, 56] width 23 height 14
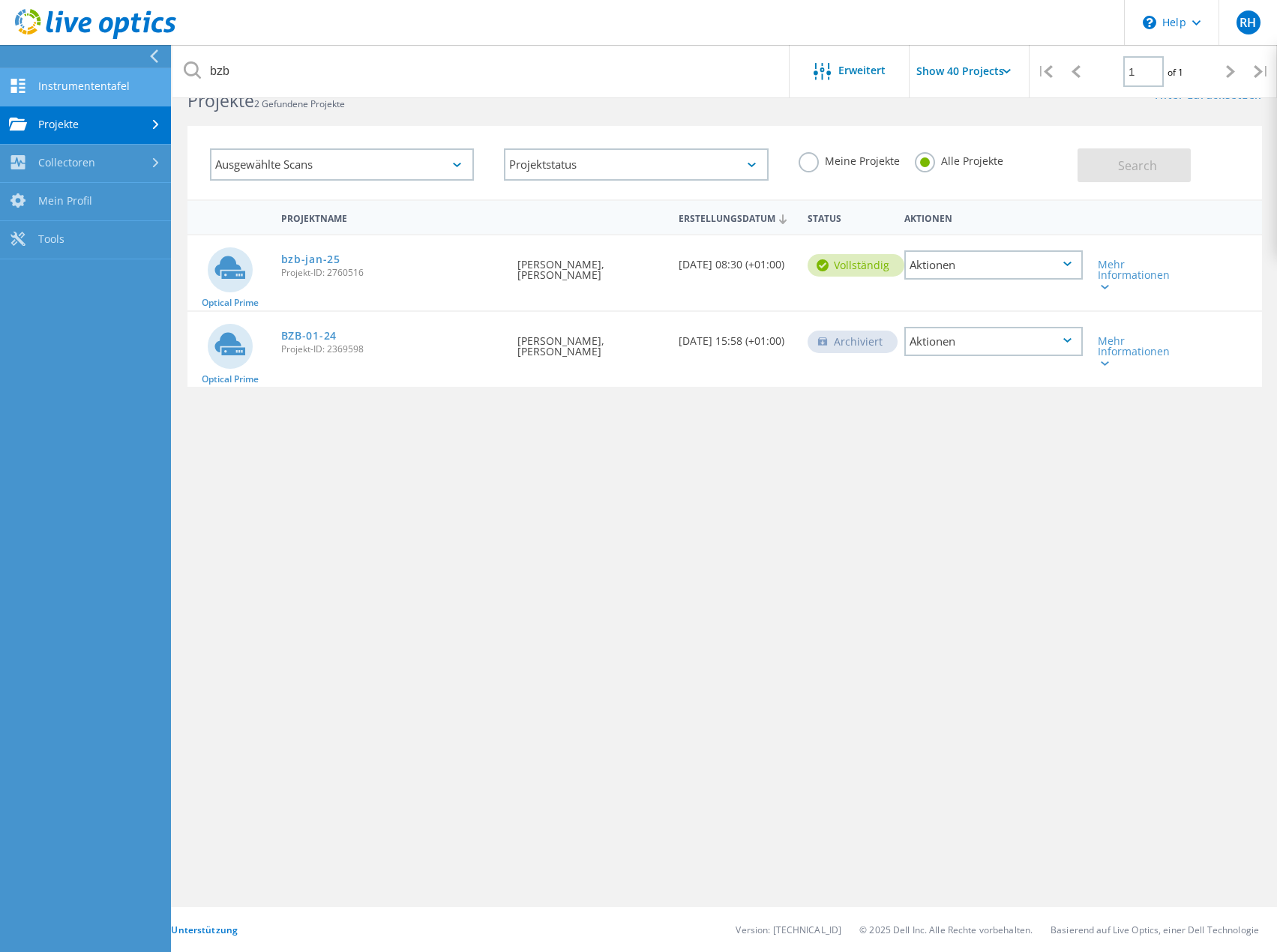
click at [56, 83] on link "Instrumententafel" at bounding box center [85, 87] width 171 height 38
